Goal: Task Accomplishment & Management: Use online tool/utility

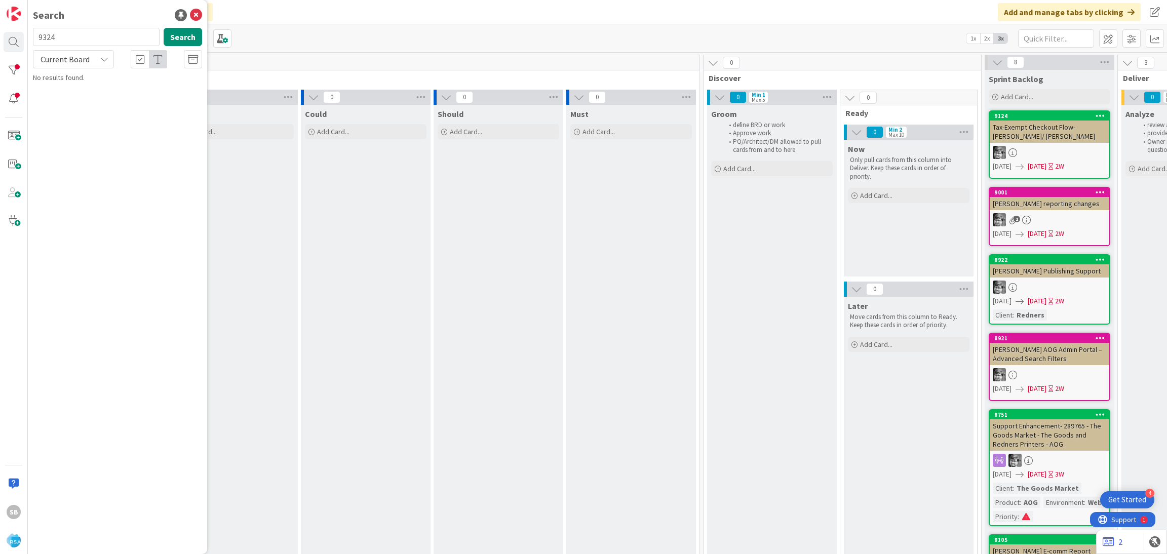
type input "9324"
click at [81, 57] on span "Current Board" at bounding box center [65, 59] width 49 height 10
click at [83, 95] on span "All Boards" at bounding box center [90, 101] width 105 height 15
click at [113, 86] on span "Support Defect- 314267-Sunshine Foods- RSA" at bounding box center [121, 95] width 148 height 20
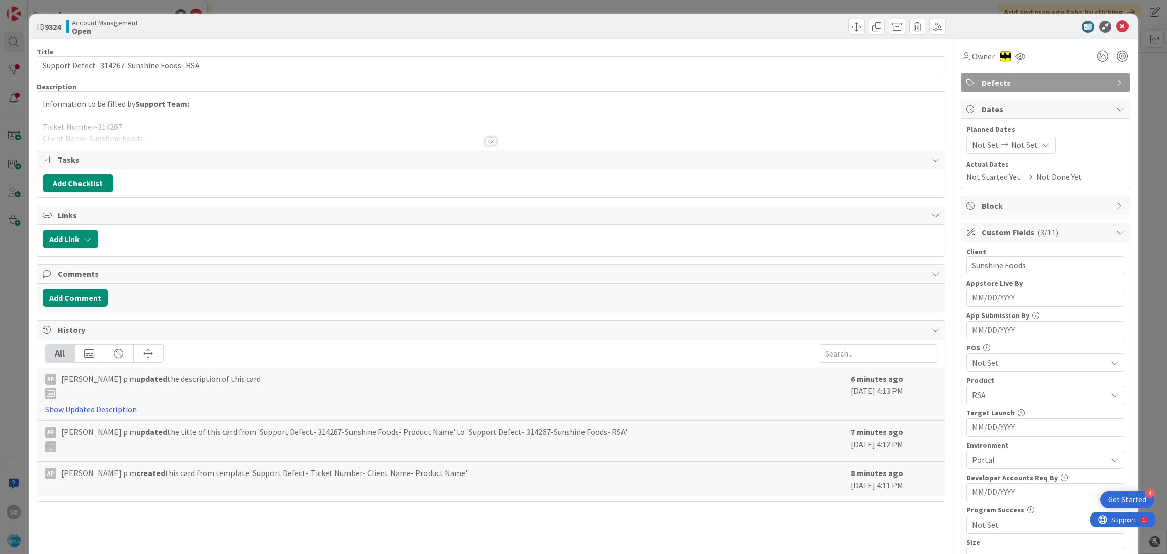
scroll to position [256, 0]
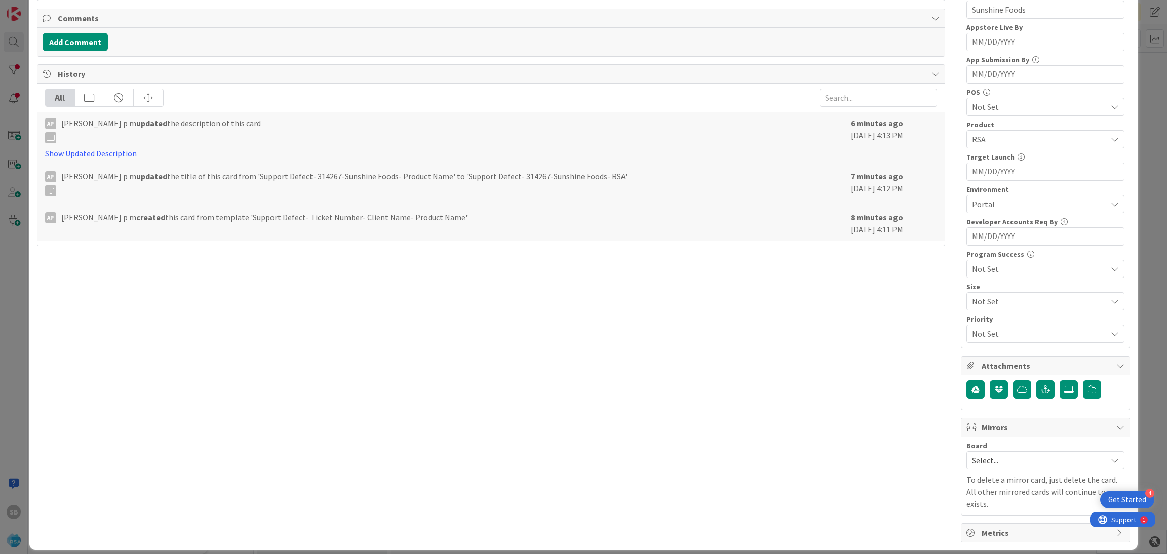
click at [1009, 457] on span "Select..." at bounding box center [1037, 460] width 130 height 14
click at [998, 526] on span "Software Development" at bounding box center [1052, 526] width 134 height 15
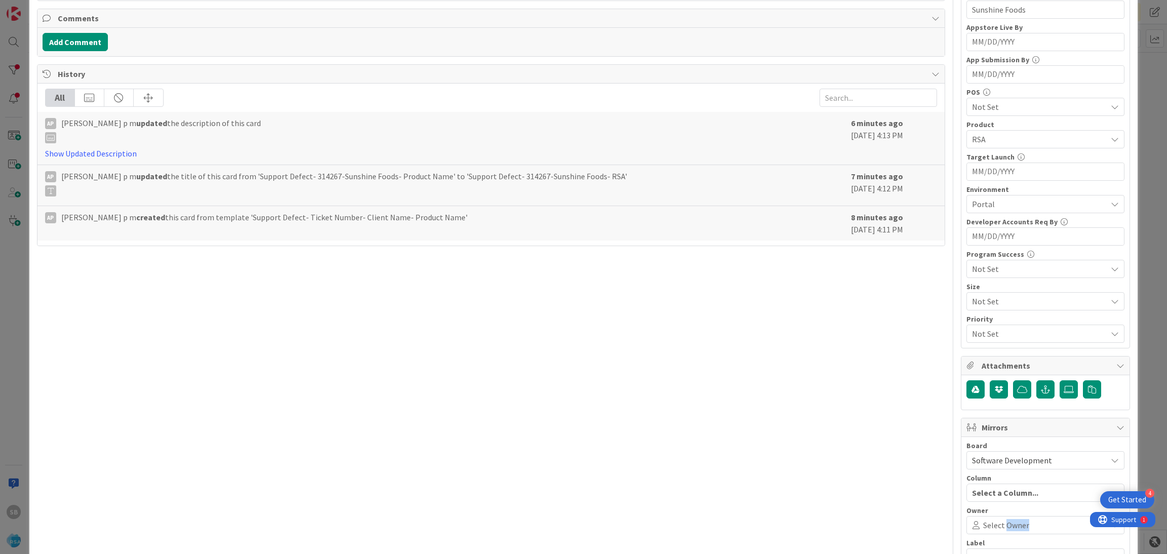
click at [998, 526] on span "Select Owner" at bounding box center [1006, 525] width 46 height 12
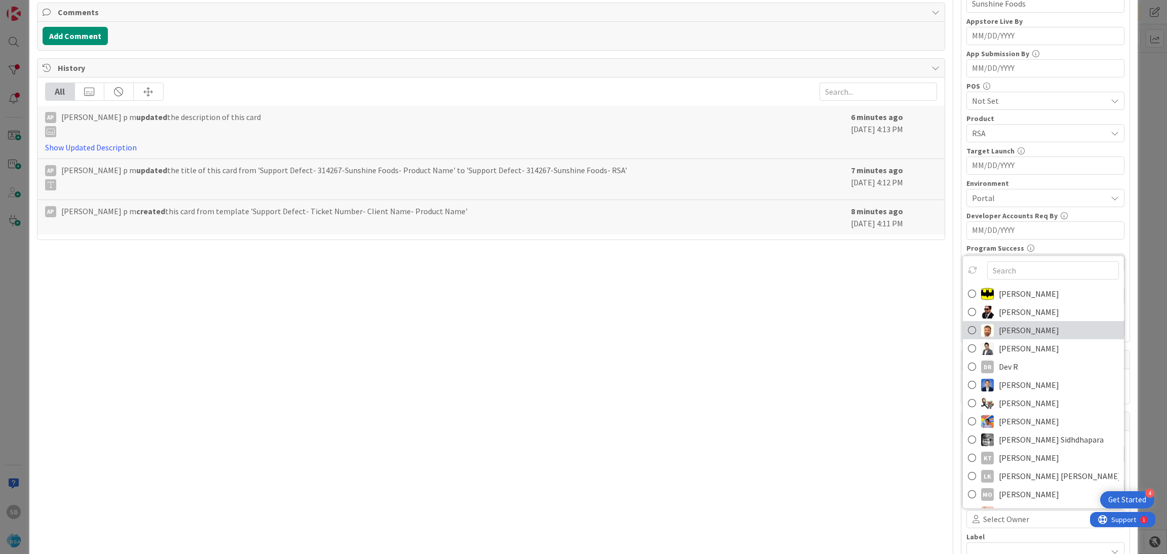
click at [1019, 339] on link "[PERSON_NAME]" at bounding box center [1043, 330] width 161 height 18
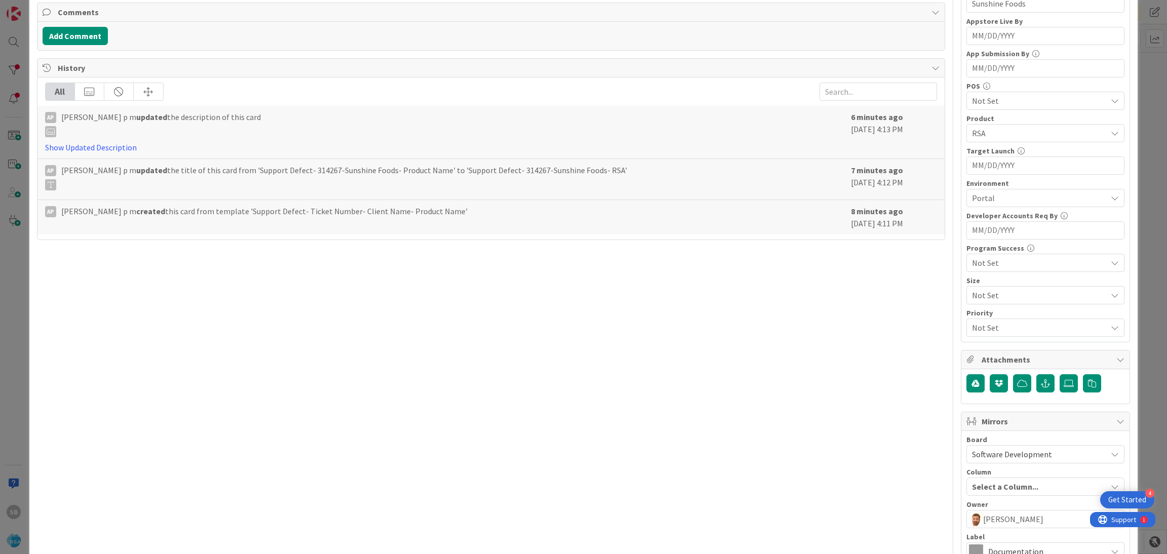
scroll to position [376, 0]
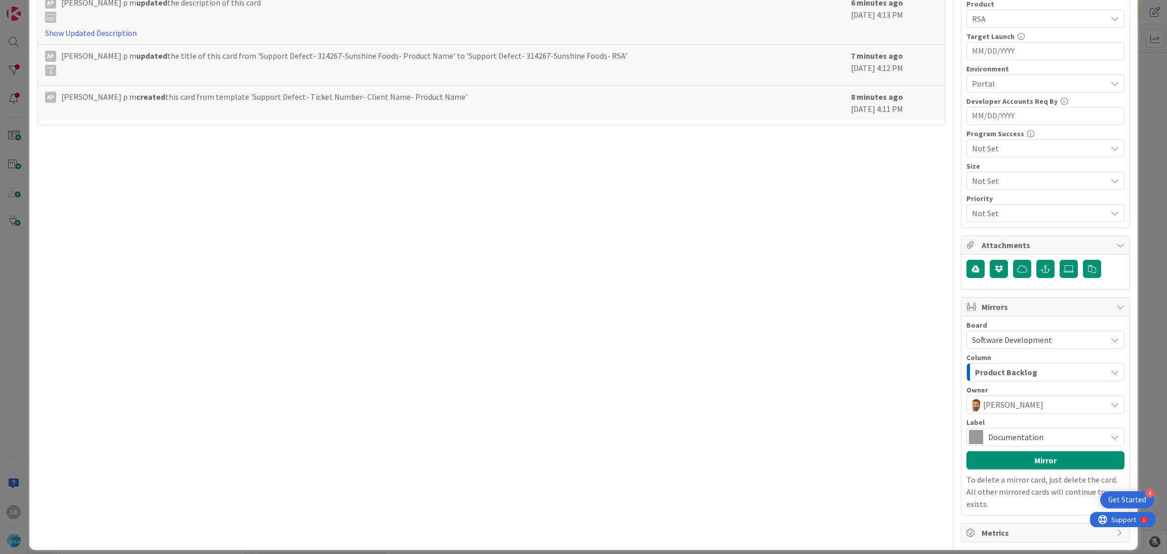
click at [1046, 444] on span "Documentation" at bounding box center [1044, 437] width 113 height 14
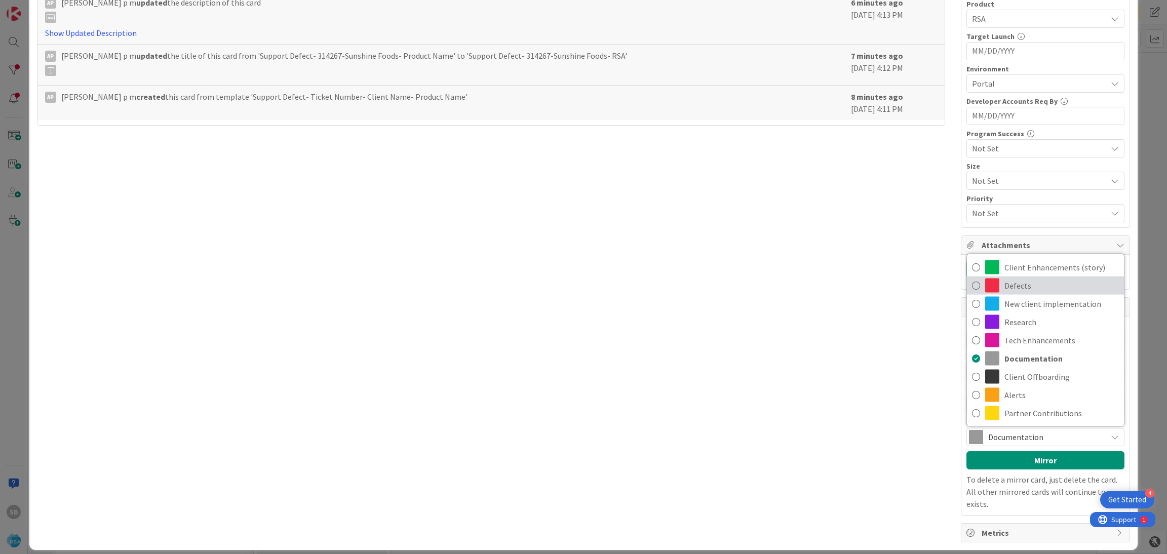
click at [1006, 287] on span "Defects" at bounding box center [1061, 285] width 114 height 15
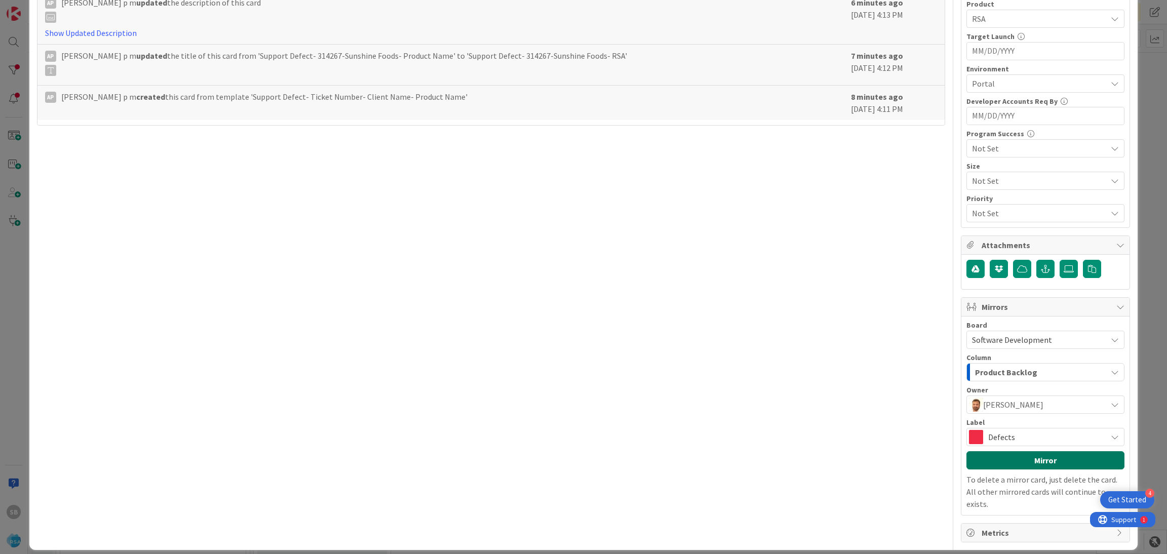
click at [1030, 460] on button "Mirror" at bounding box center [1045, 460] width 158 height 18
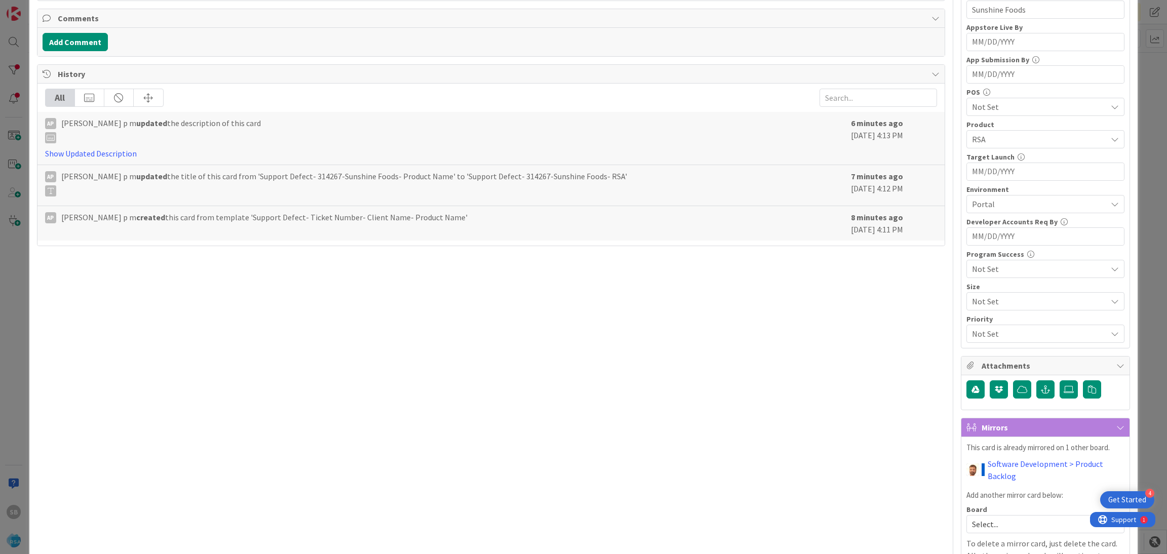
scroll to position [320, 0]
